Goal: Entertainment & Leisure: Browse casually

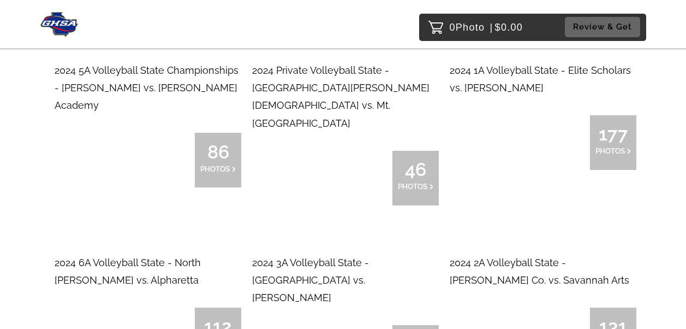
scroll to position [4341, 0]
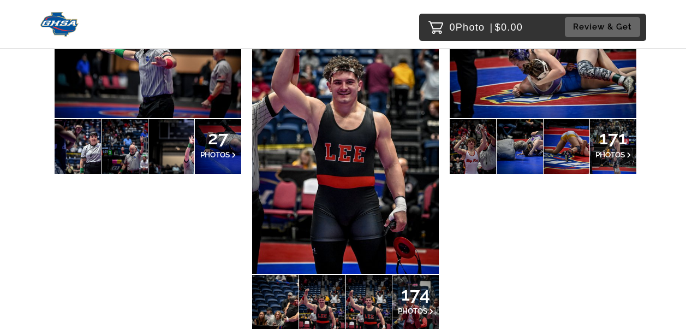
click at [425, 306] on span "PHOTOS" at bounding box center [412, 310] width 29 height 9
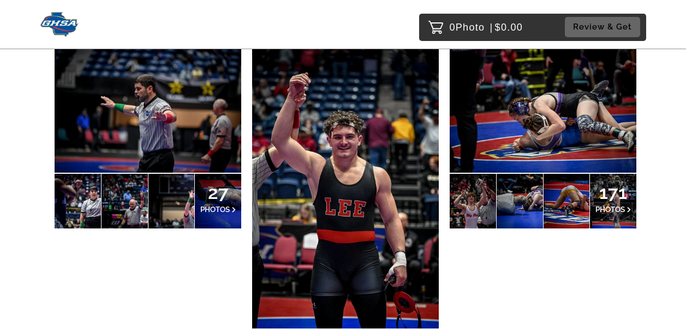
click at [411, 205] on img at bounding box center [345, 188] width 187 height 280
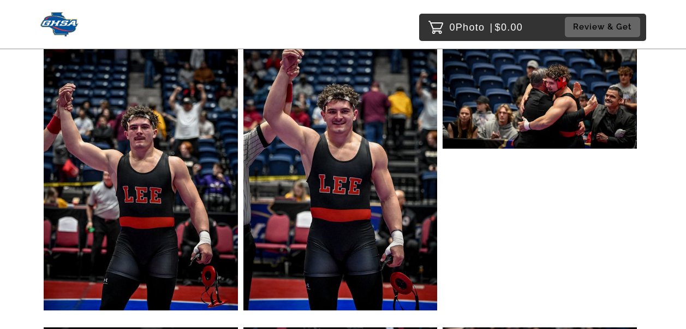
scroll to position [273, 0]
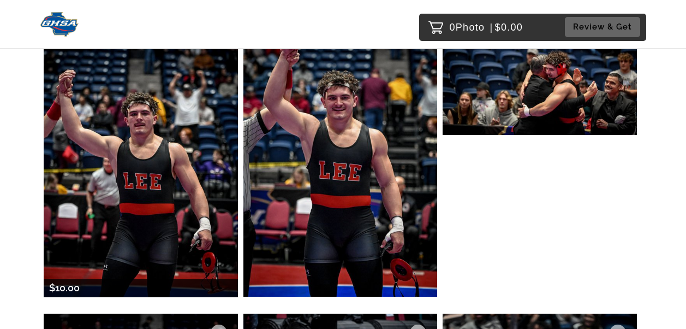
click at [90, 140] on img at bounding box center [141, 150] width 194 height 291
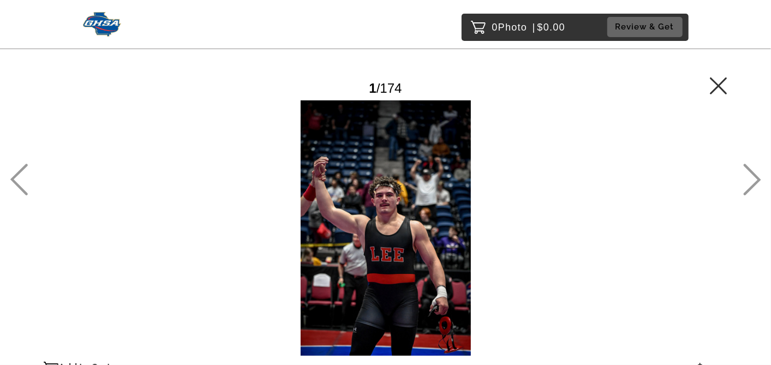
click at [694, 80] on icon at bounding box center [718, 85] width 17 height 17
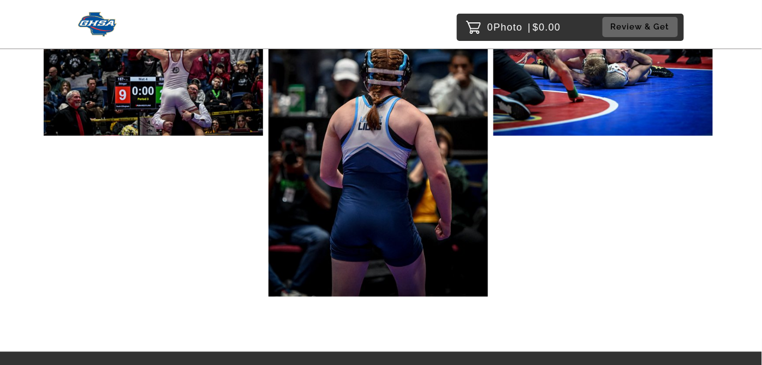
scroll to position [17476, 0]
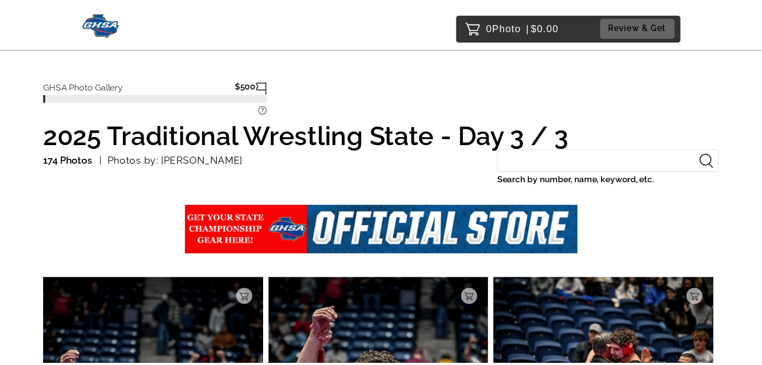
scroll to position [170, 0]
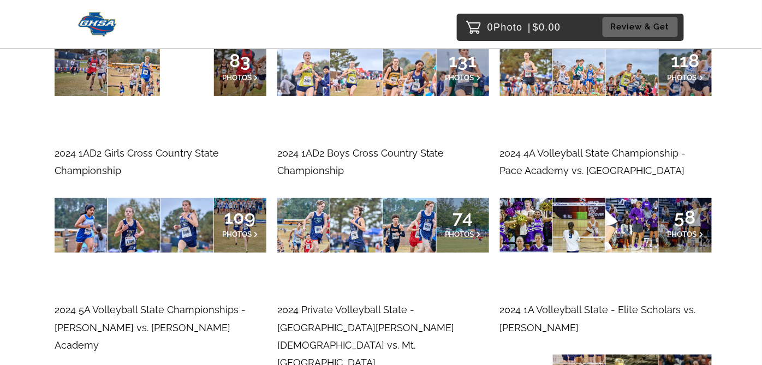
scroll to position [4609, 0]
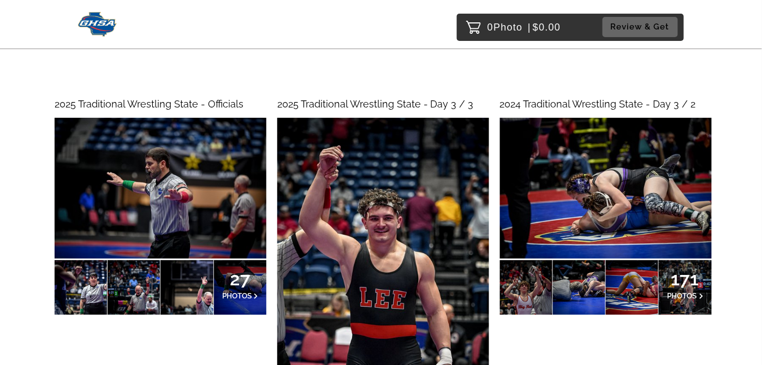
click at [683, 276] on span "171" at bounding box center [686, 279] width 36 height 7
click at [694, 287] on p "171 PHOTOS" at bounding box center [686, 287] width 36 height 23
click at [699, 290] on p "171 PHOTOS" at bounding box center [686, 287] width 36 height 23
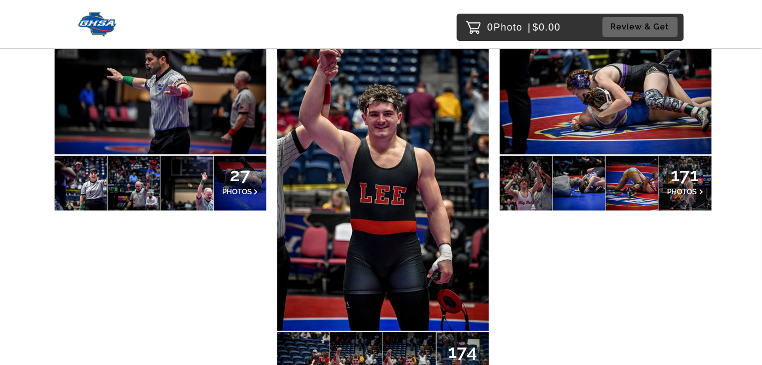
scroll to position [4669, 0]
